Goal: Find specific page/section: Find specific page/section

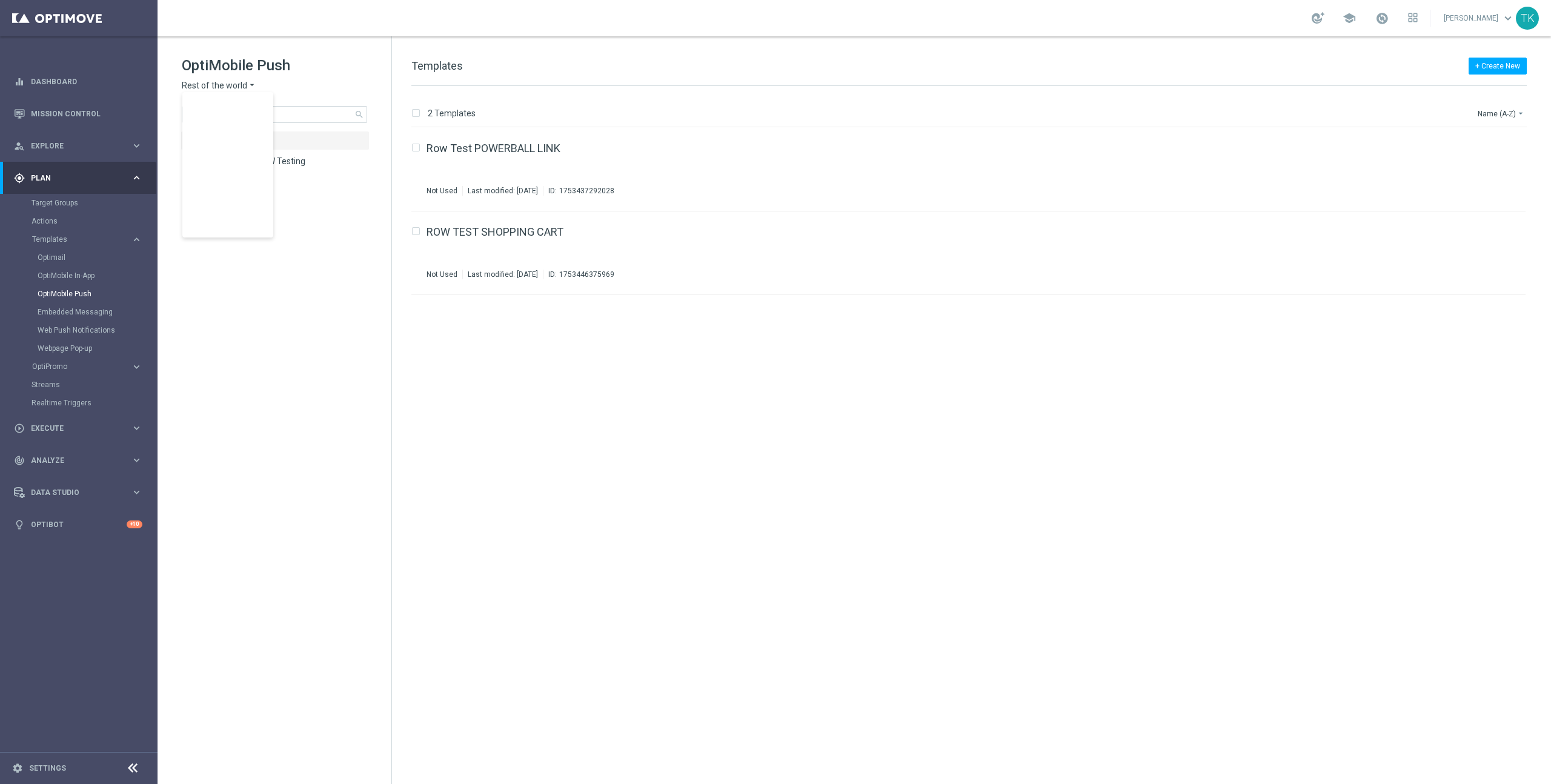
scroll to position [334, 0]
drag, startPoint x: 331, startPoint y: 404, endPoint x: 297, endPoint y: 378, distance: 42.8
click at [331, 404] on tree-viewport "folder All Templates more_vert folder MKTOPS ROW Testing more_vert" at bounding box center [285, 456] width 210 height 650
click at [69, 80] on link "Dashboard" at bounding box center [86, 81] width 111 height 33
